Goal: Book appointment/travel/reservation

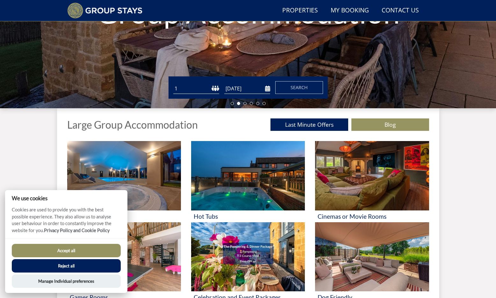
scroll to position [151, 0]
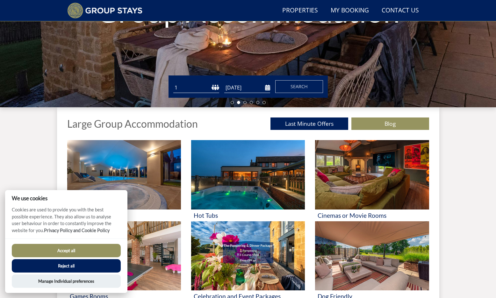
click at [69, 262] on button "Reject all" at bounding box center [66, 265] width 109 height 13
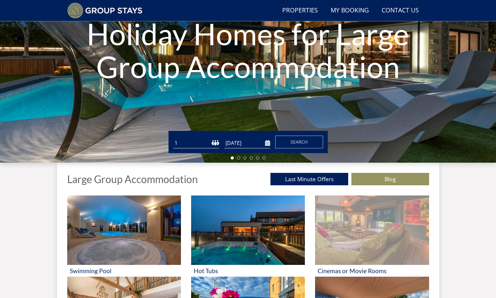
scroll to position [87, 0]
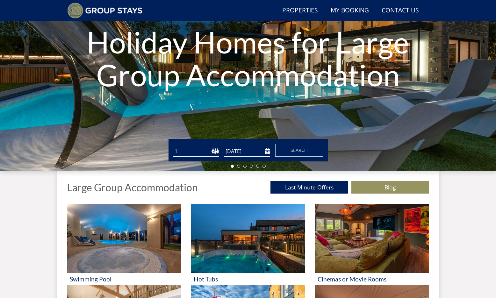
select select "30"
click at [243, 149] on input "[DATE]" at bounding box center [247, 151] width 46 height 11
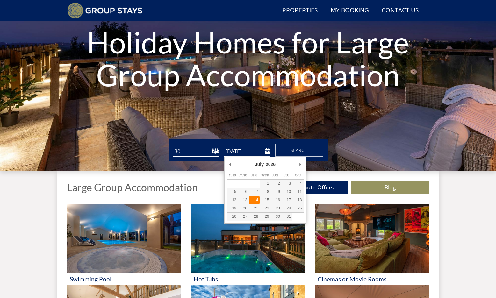
type input "[DATE]"
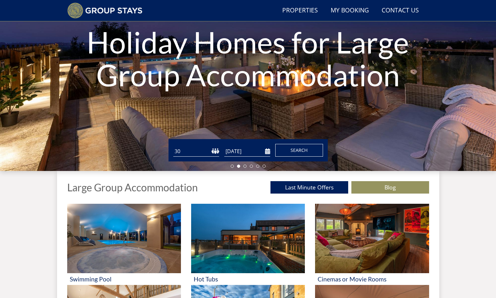
click at [302, 149] on span "Search" at bounding box center [299, 150] width 17 height 6
